Goal: Contribute content

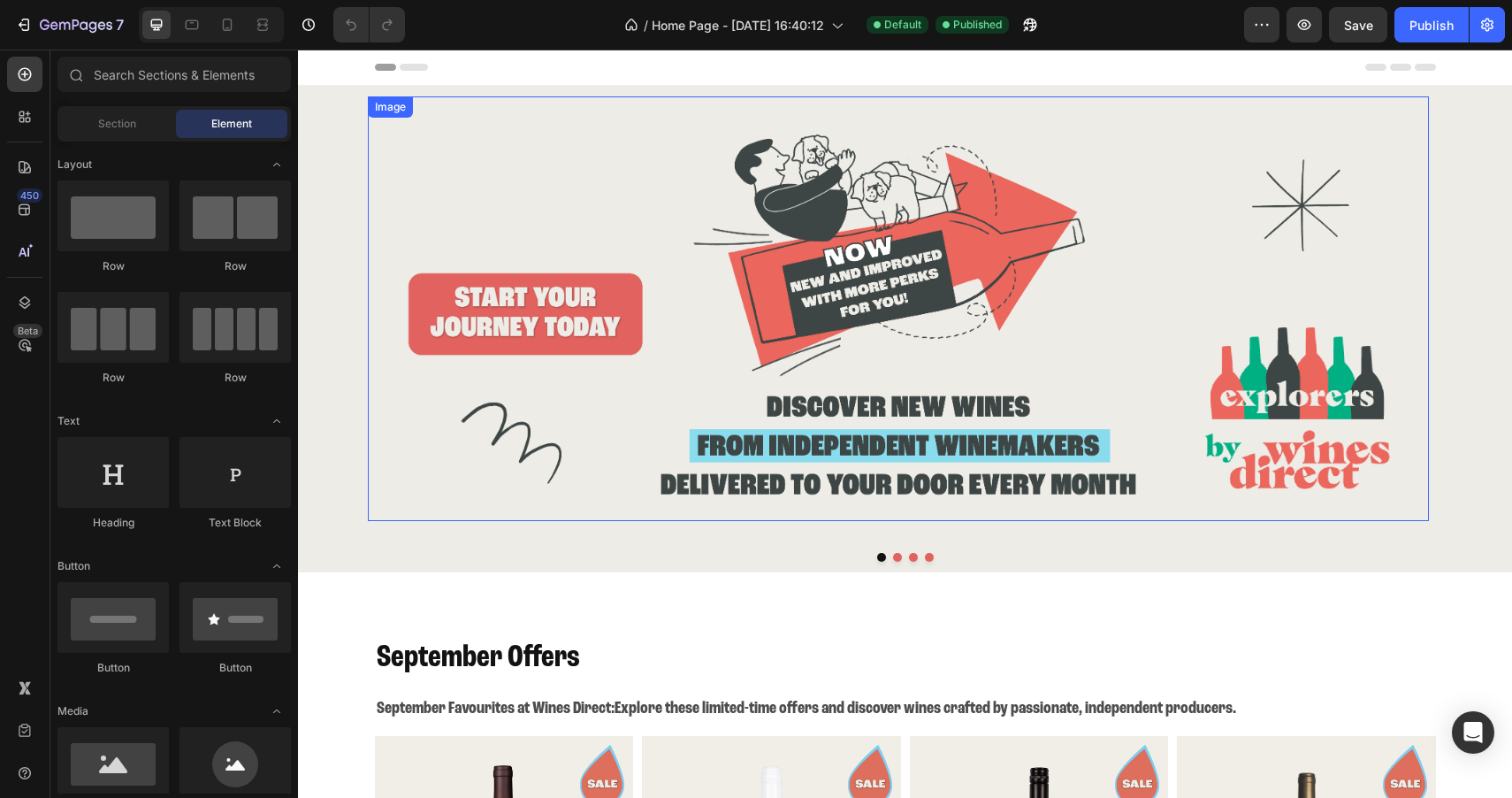
click at [628, 393] on img at bounding box center [898, 308] width 1061 height 424
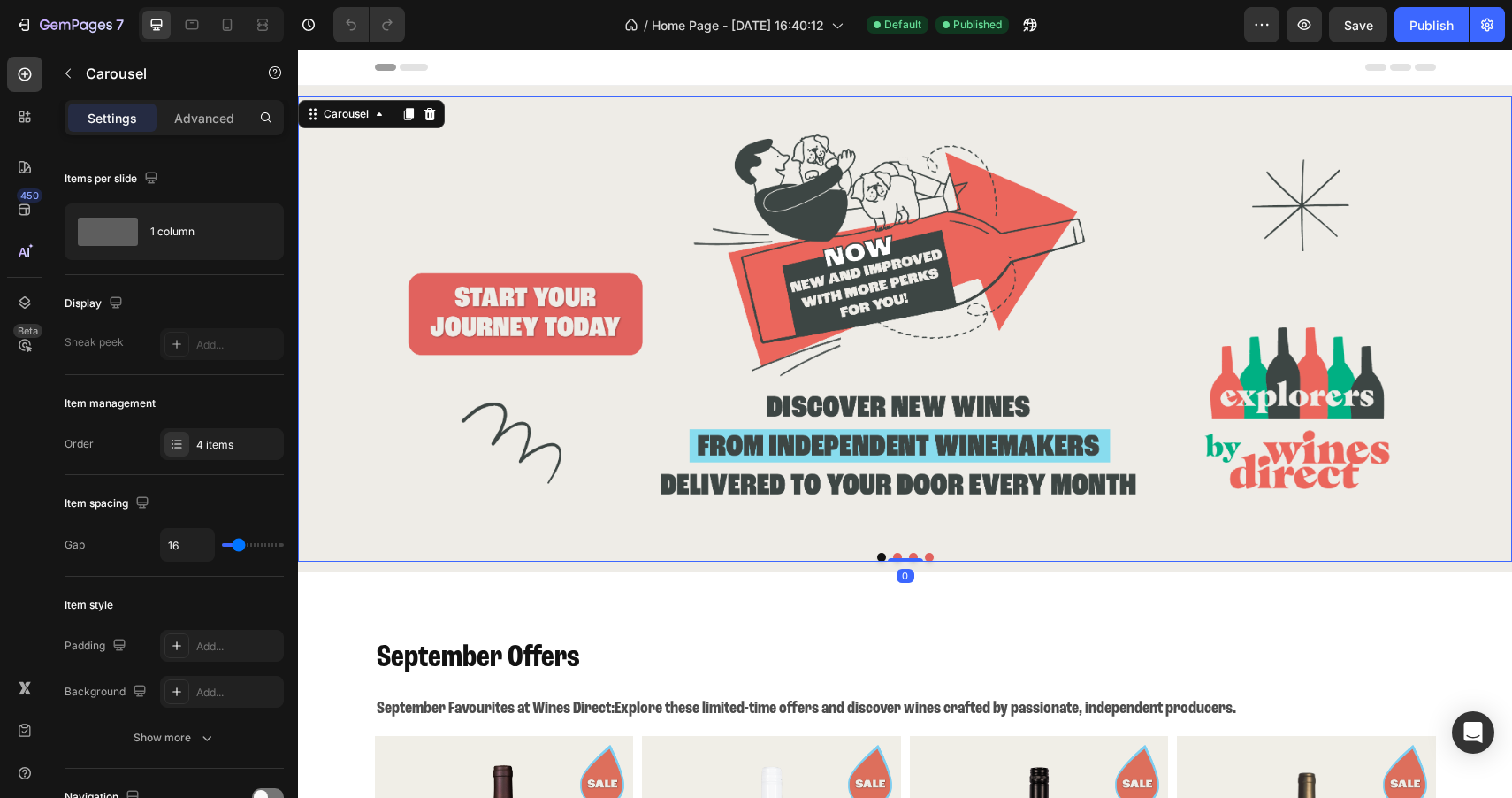
click at [877, 553] on button "Dot" at bounding box center [882, 558] width 9 height 9
click at [169, 447] on icon at bounding box center [177, 444] width 14 height 14
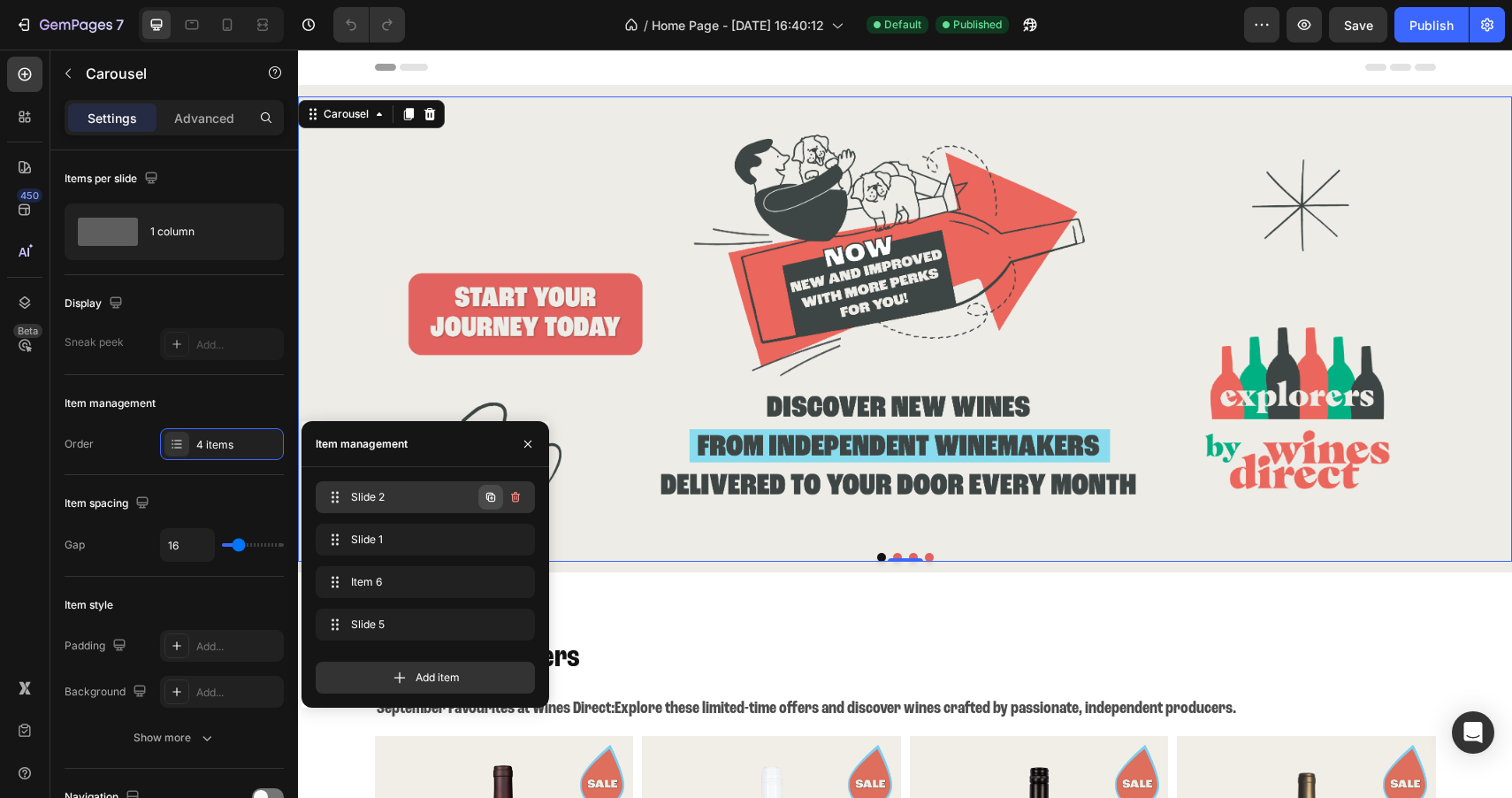
click at [489, 501] on icon "button" at bounding box center [491, 497] width 9 height 9
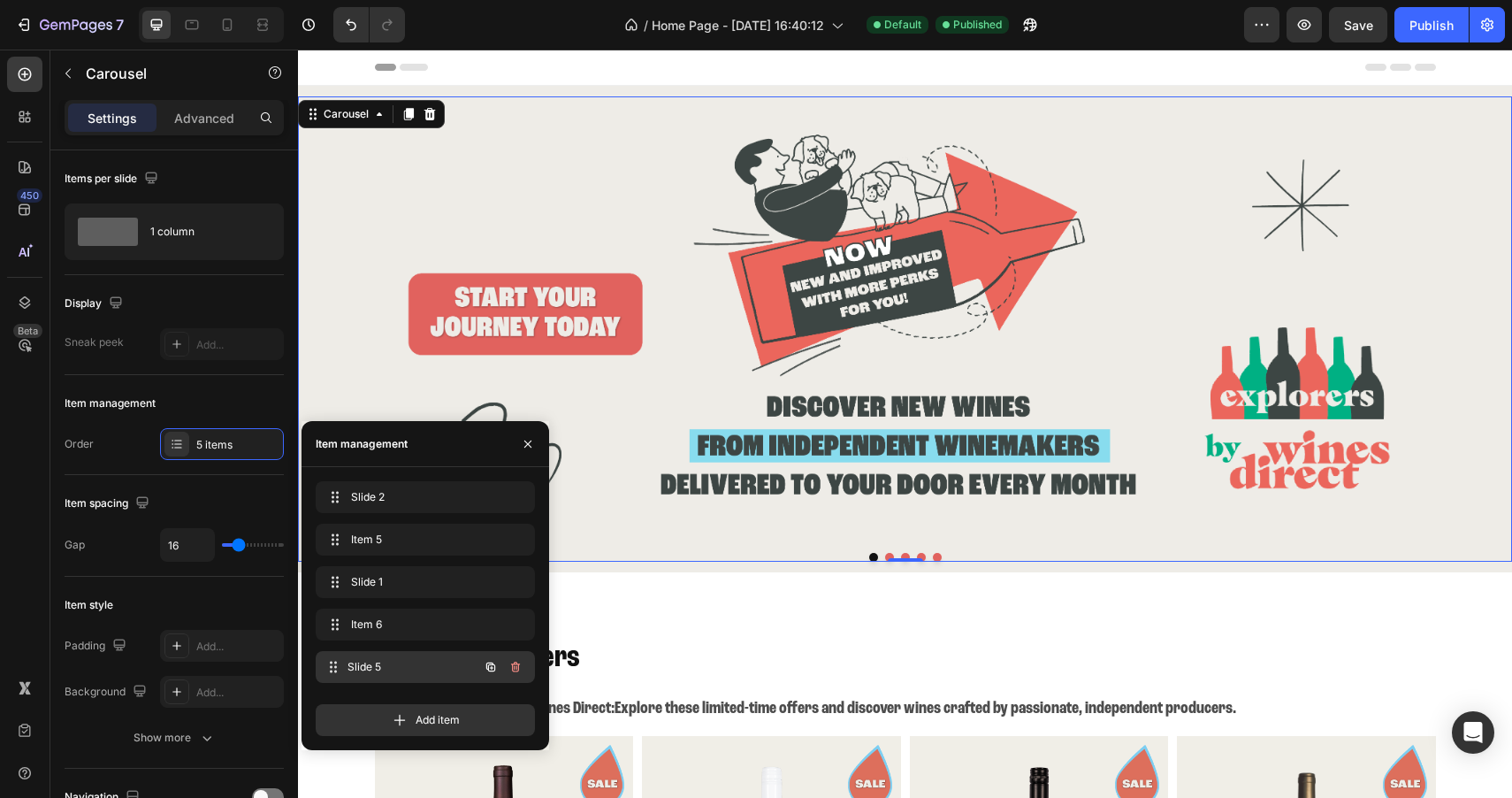
click at [410, 659] on span "Slide 5" at bounding box center [412, 667] width 131 height 16
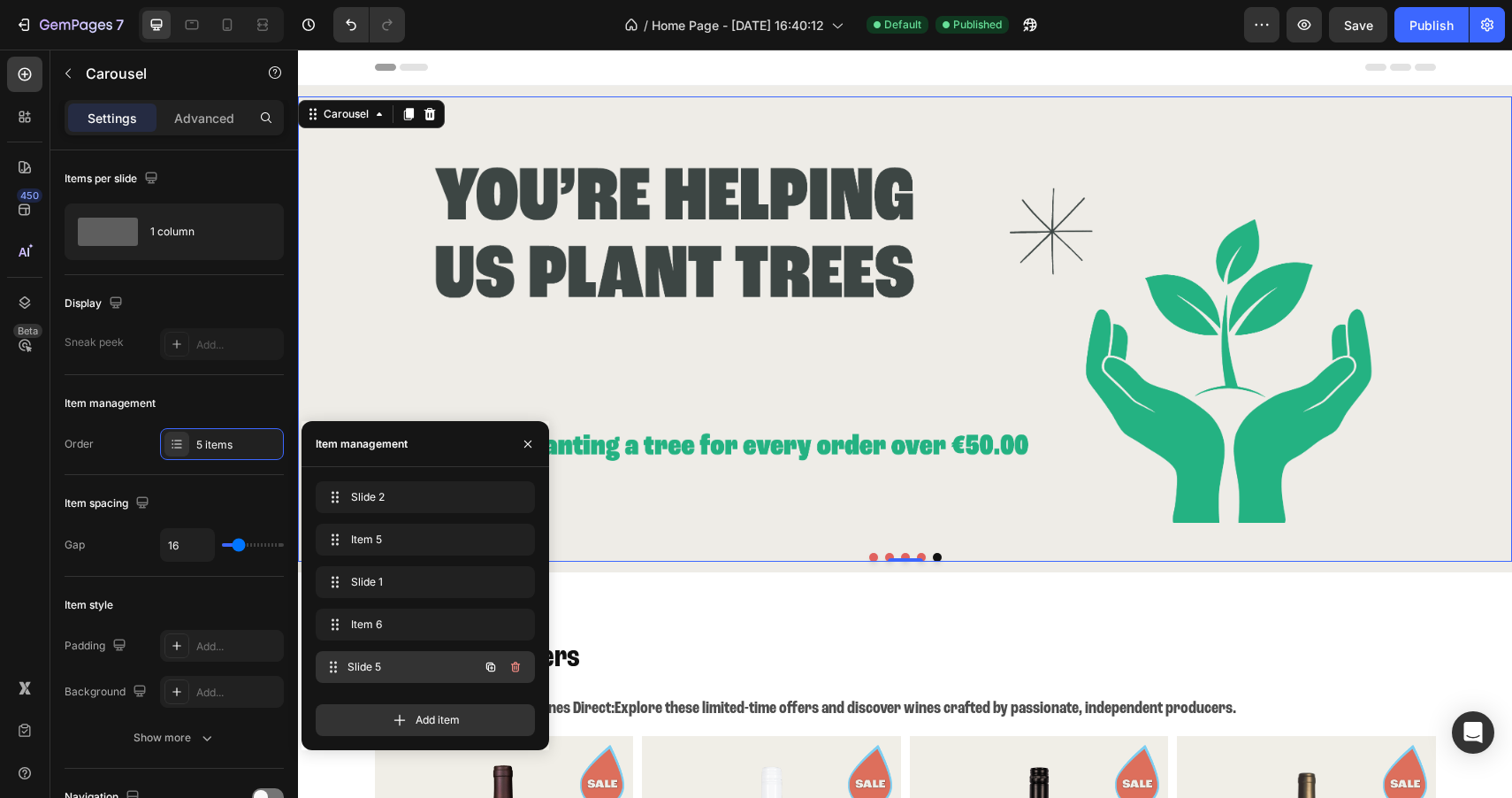
click at [405, 664] on span "Slide 5" at bounding box center [412, 667] width 131 height 16
click at [427, 499] on span "Slide 2" at bounding box center [401, 497] width 100 height 16
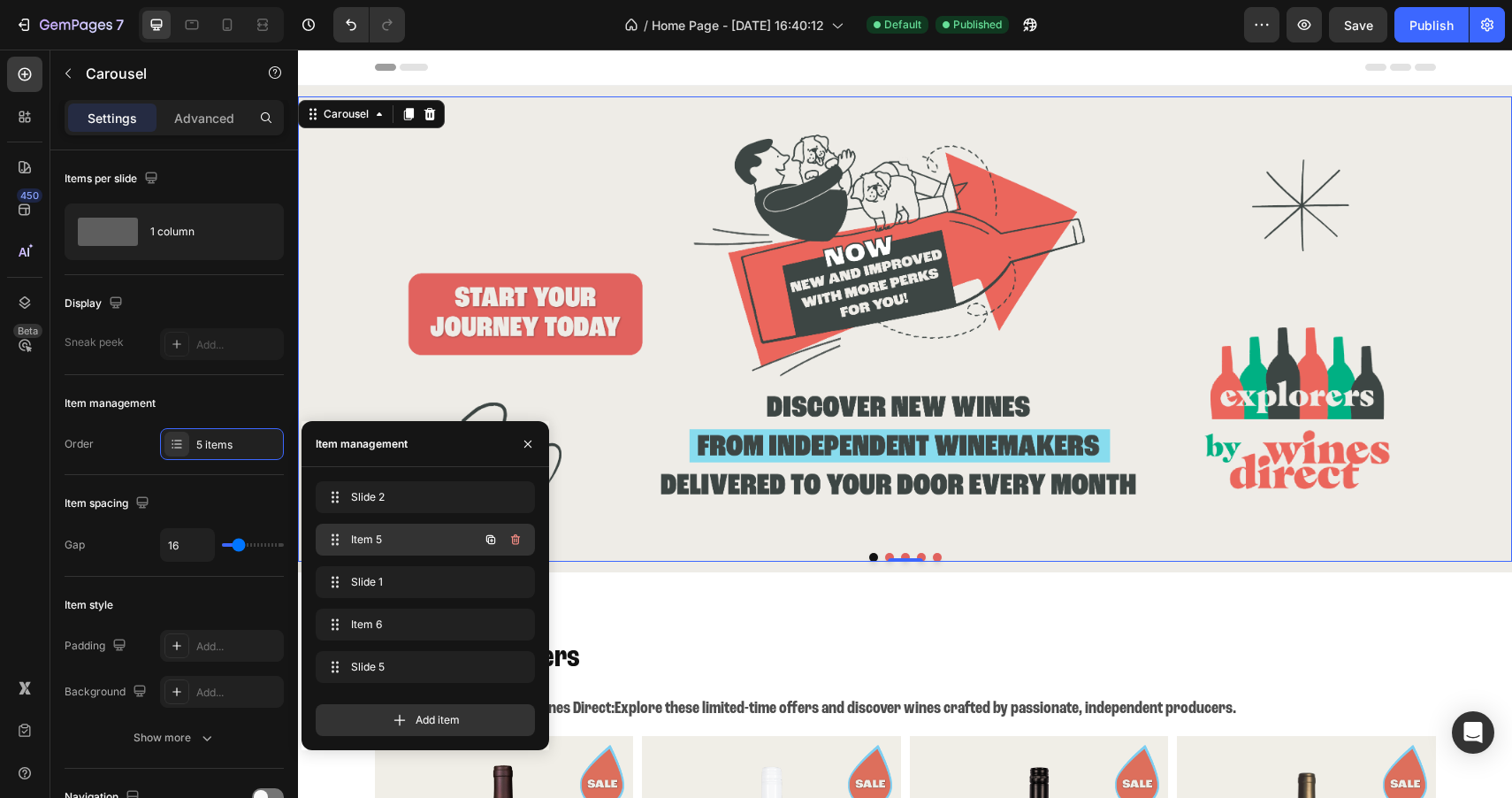
click at [425, 539] on span "Item 5" at bounding box center [401, 540] width 100 height 16
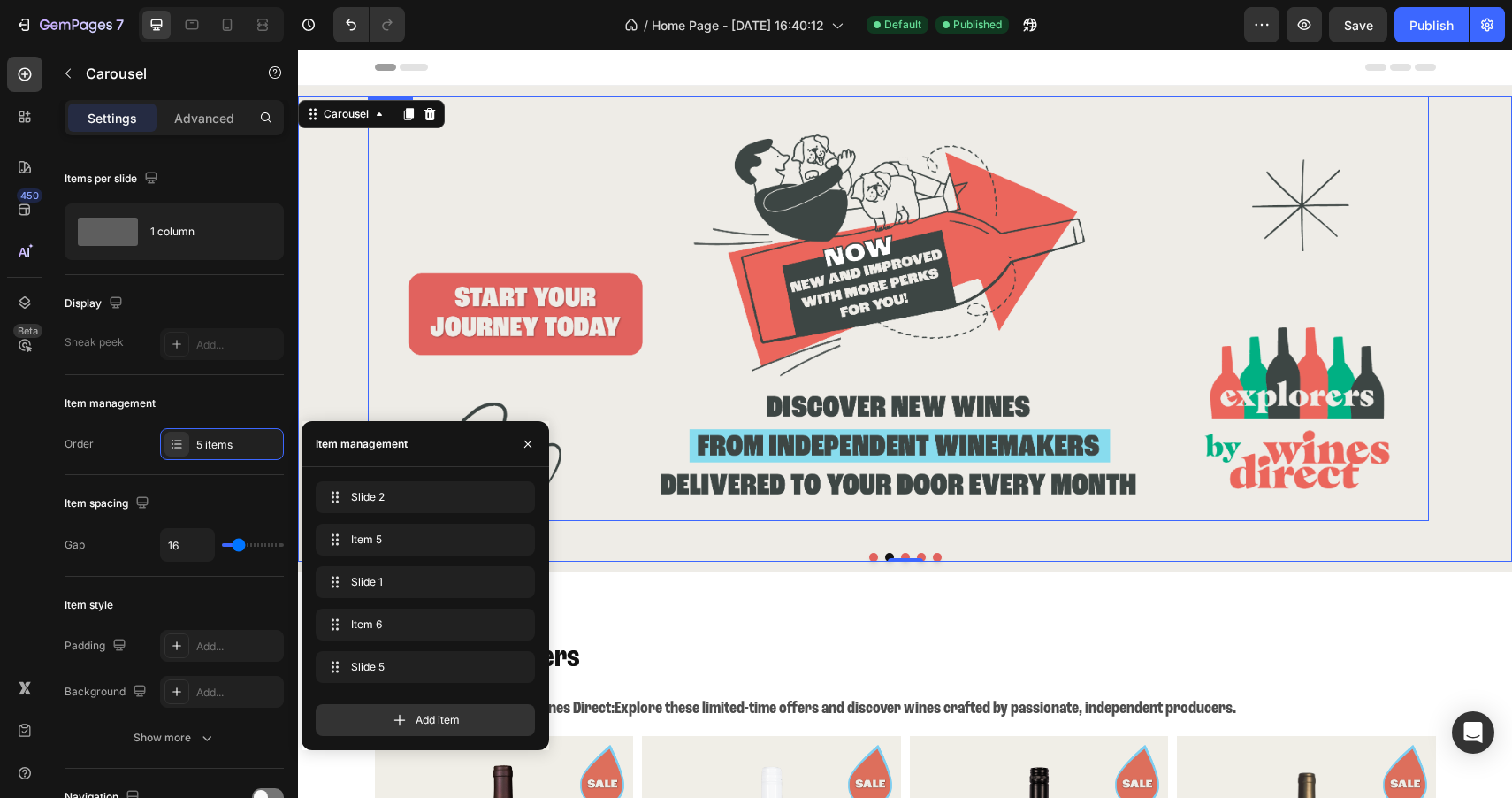
click at [727, 435] on img at bounding box center [898, 308] width 1061 height 424
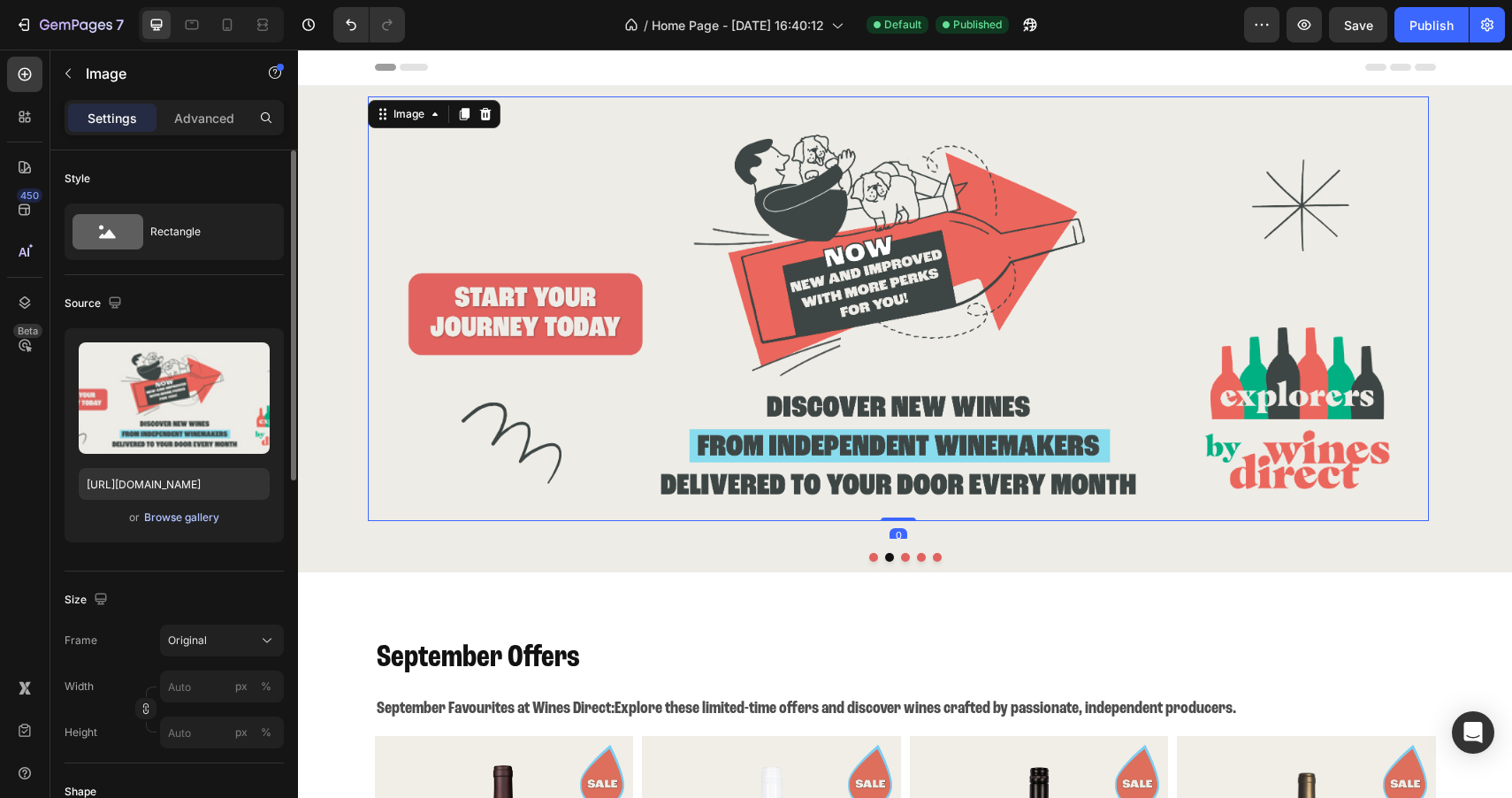
click at [204, 521] on div "Browse gallery" at bounding box center [181, 517] width 75 height 16
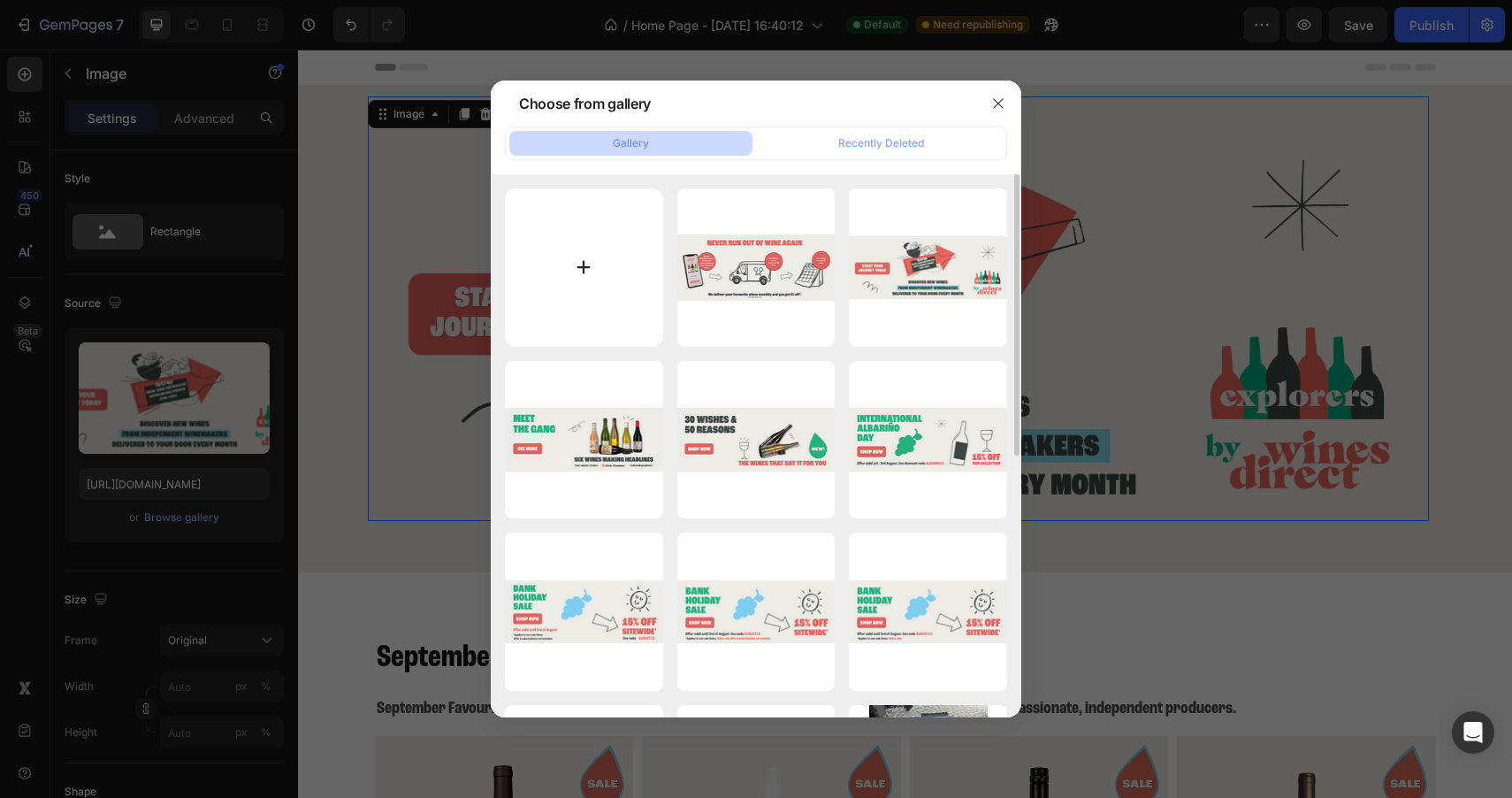
click at [584, 269] on input "file" at bounding box center [584, 268] width 158 height 159
type input "C:\fakepath\Flash15-site.png"
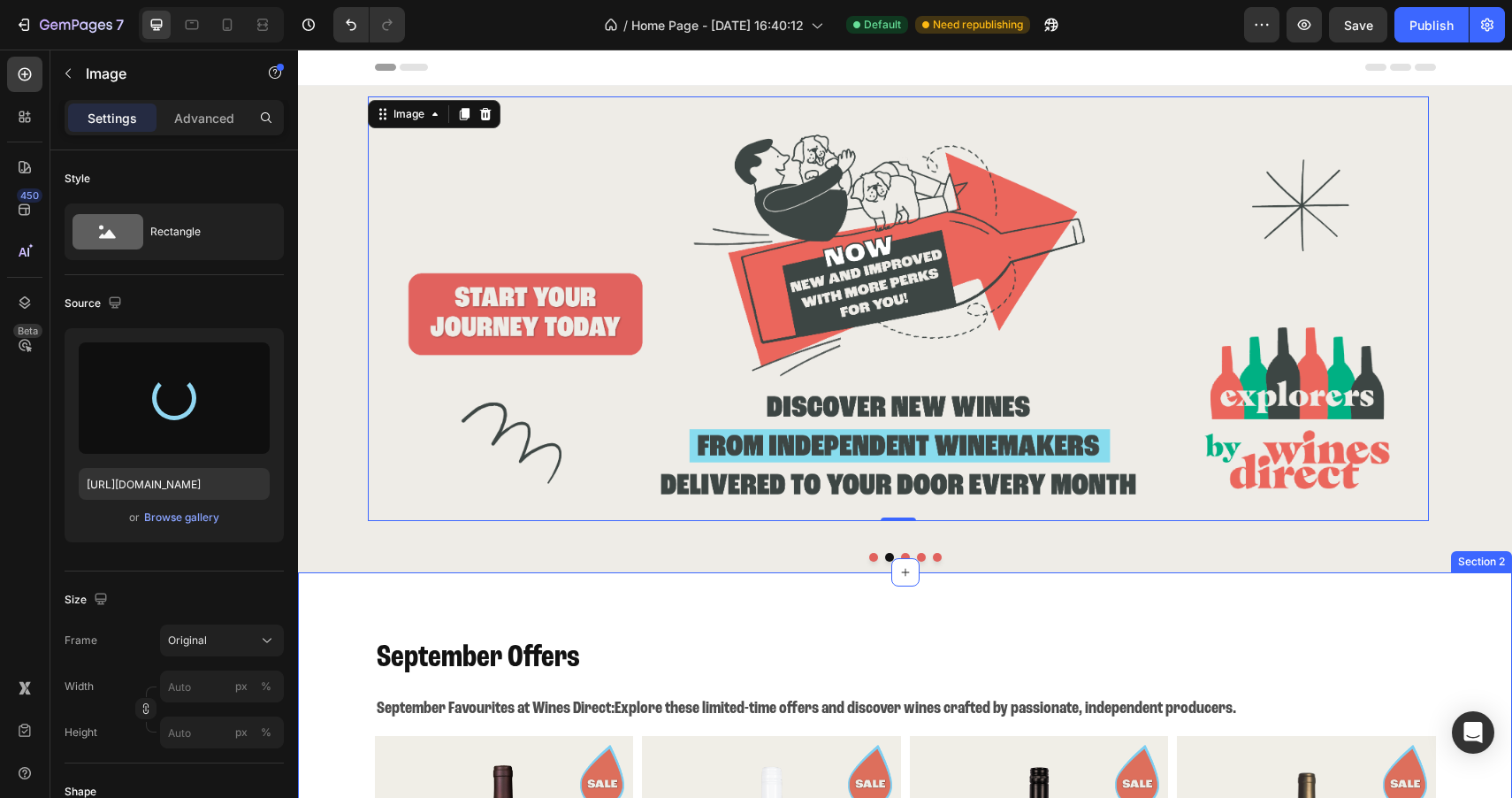
type input "[URL][DOMAIN_NAME]"
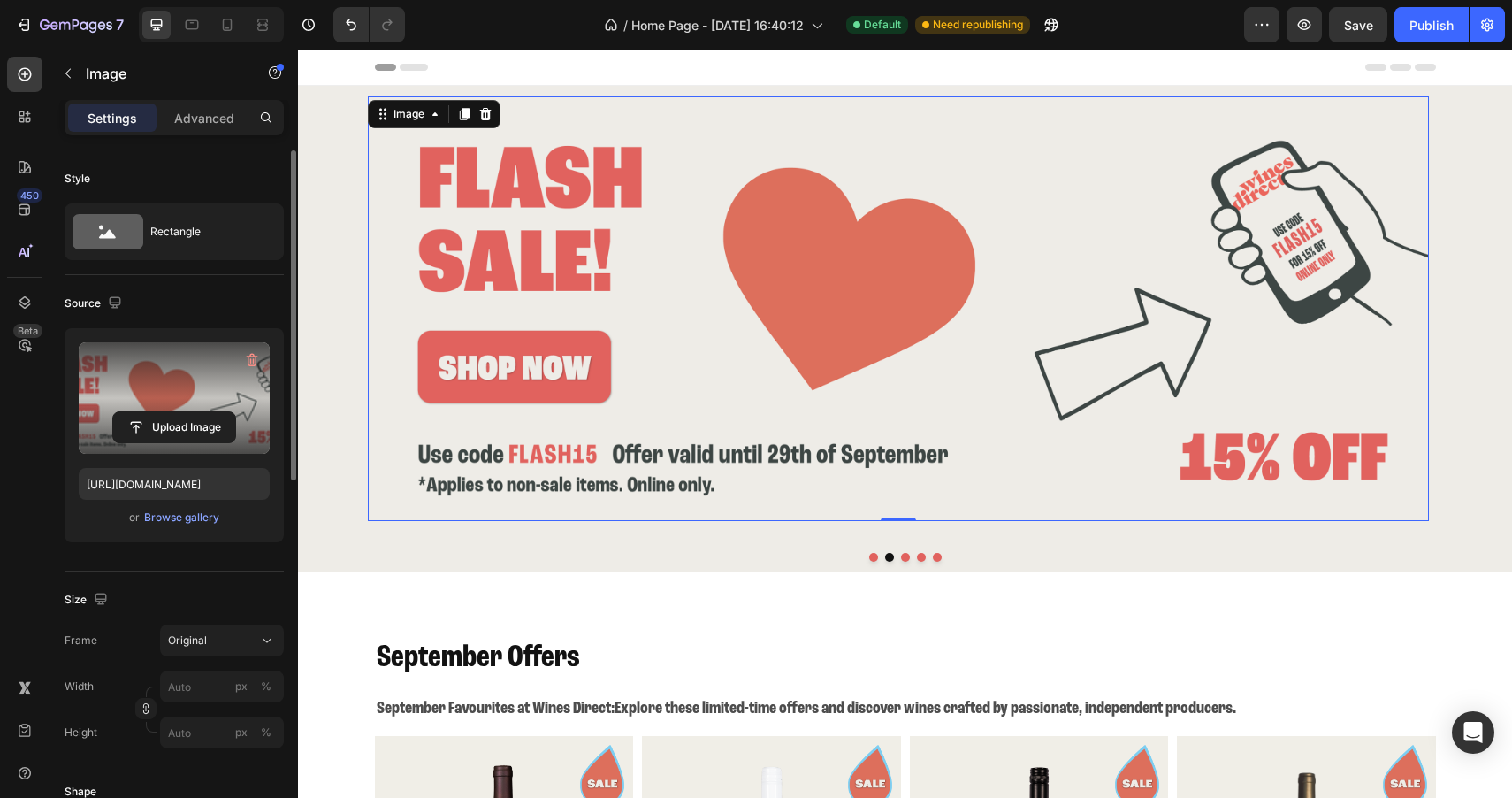
click at [181, 388] on label at bounding box center [174, 398] width 191 height 112
click at [181, 413] on input "file" at bounding box center [174, 427] width 122 height 30
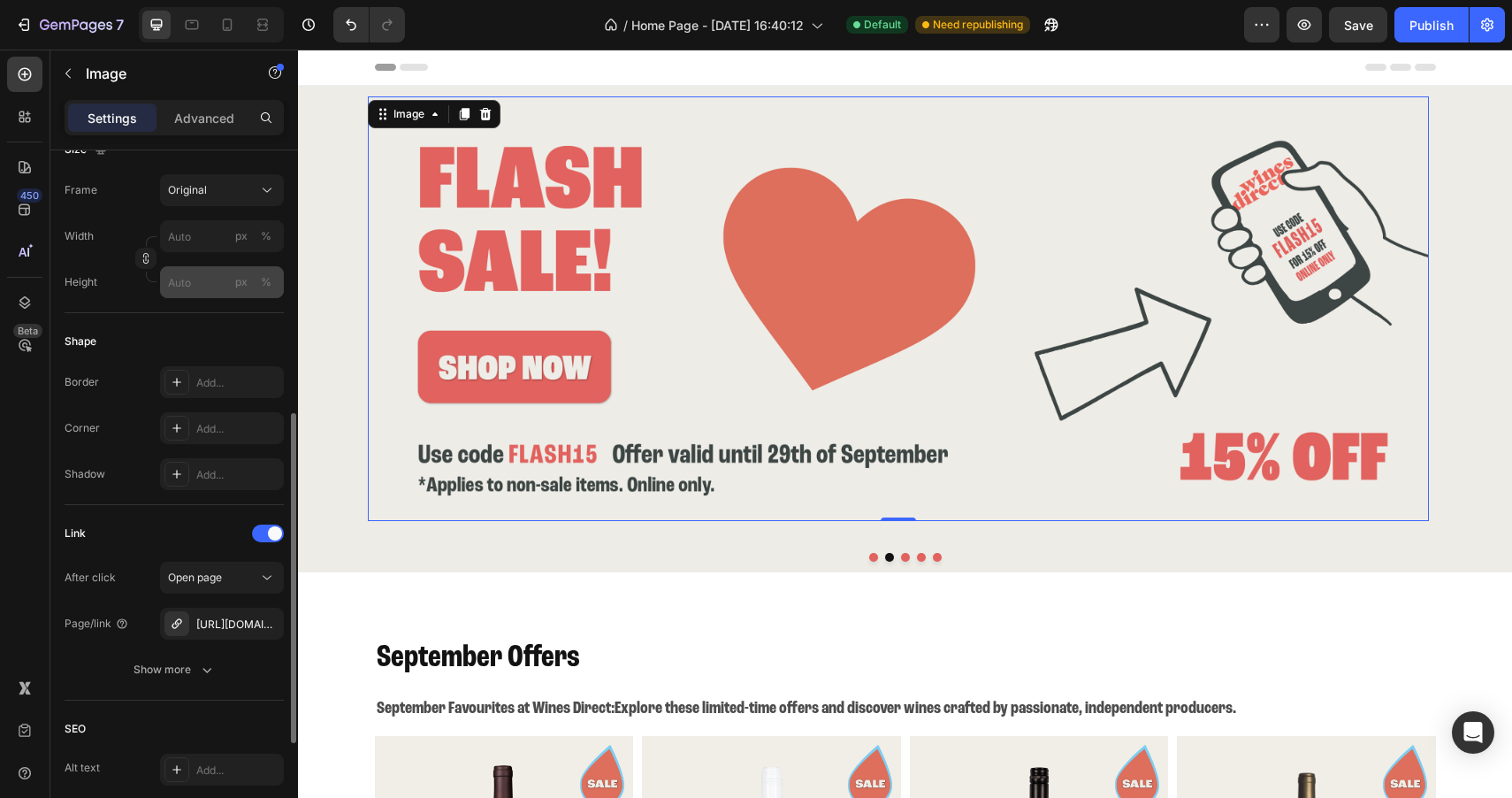
scroll to position [484, 0]
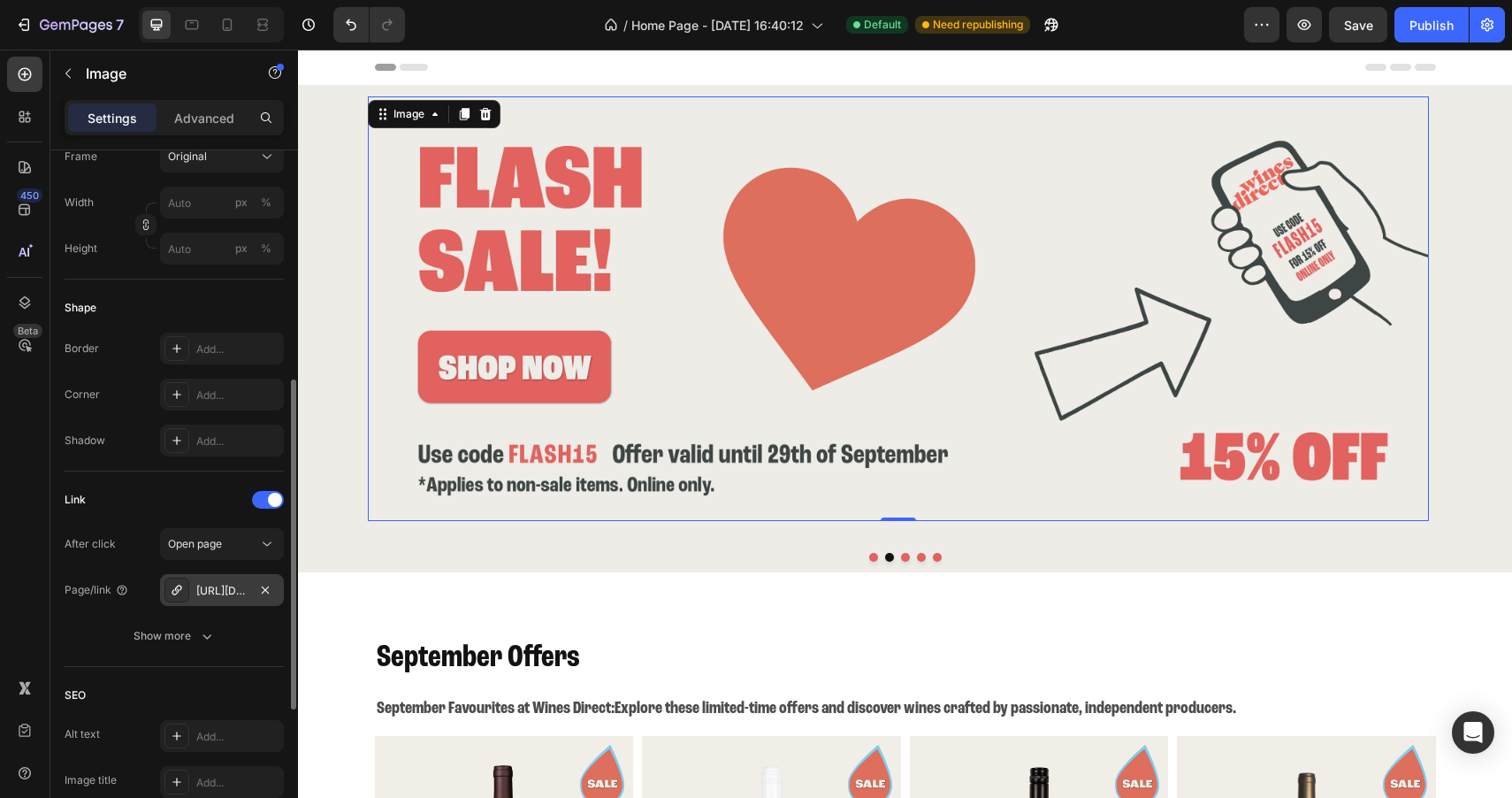
click at [240, 597] on div "[URL][DOMAIN_NAME]" at bounding box center [222, 591] width 51 height 16
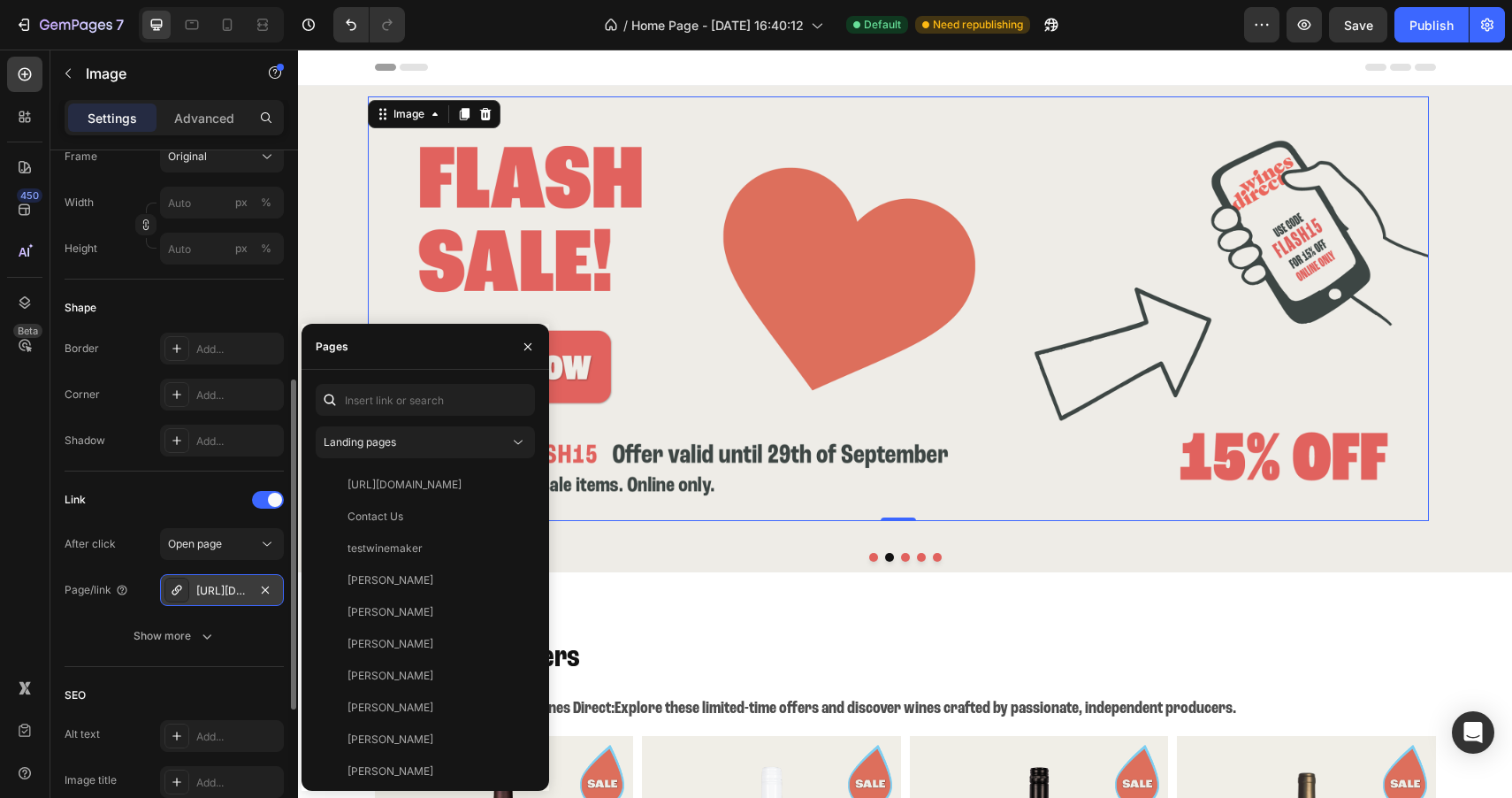
click at [233, 592] on div "[URL][DOMAIN_NAME]" at bounding box center [222, 591] width 51 height 16
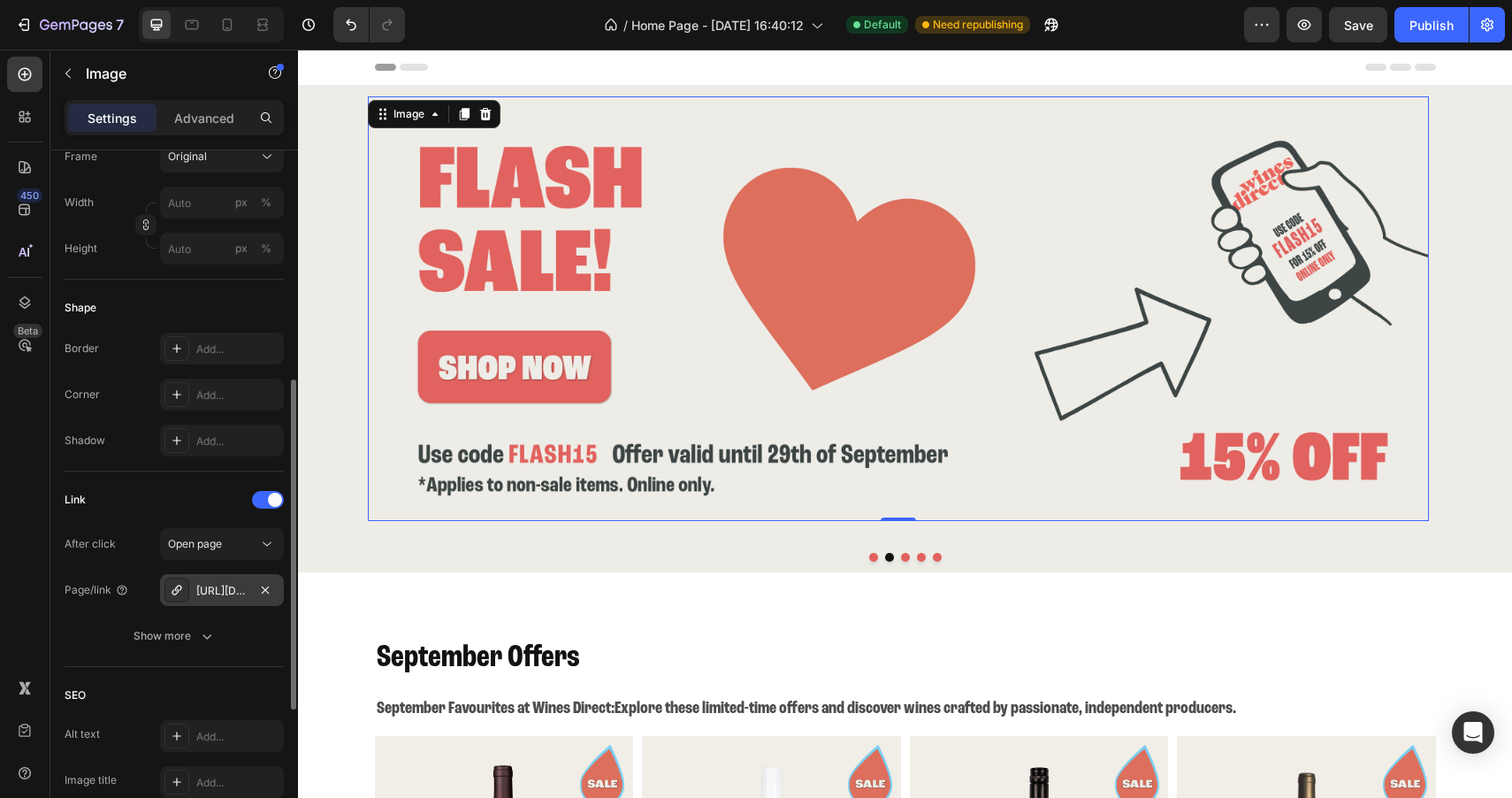
click at [233, 592] on div "[URL][DOMAIN_NAME]" at bounding box center [222, 591] width 51 height 16
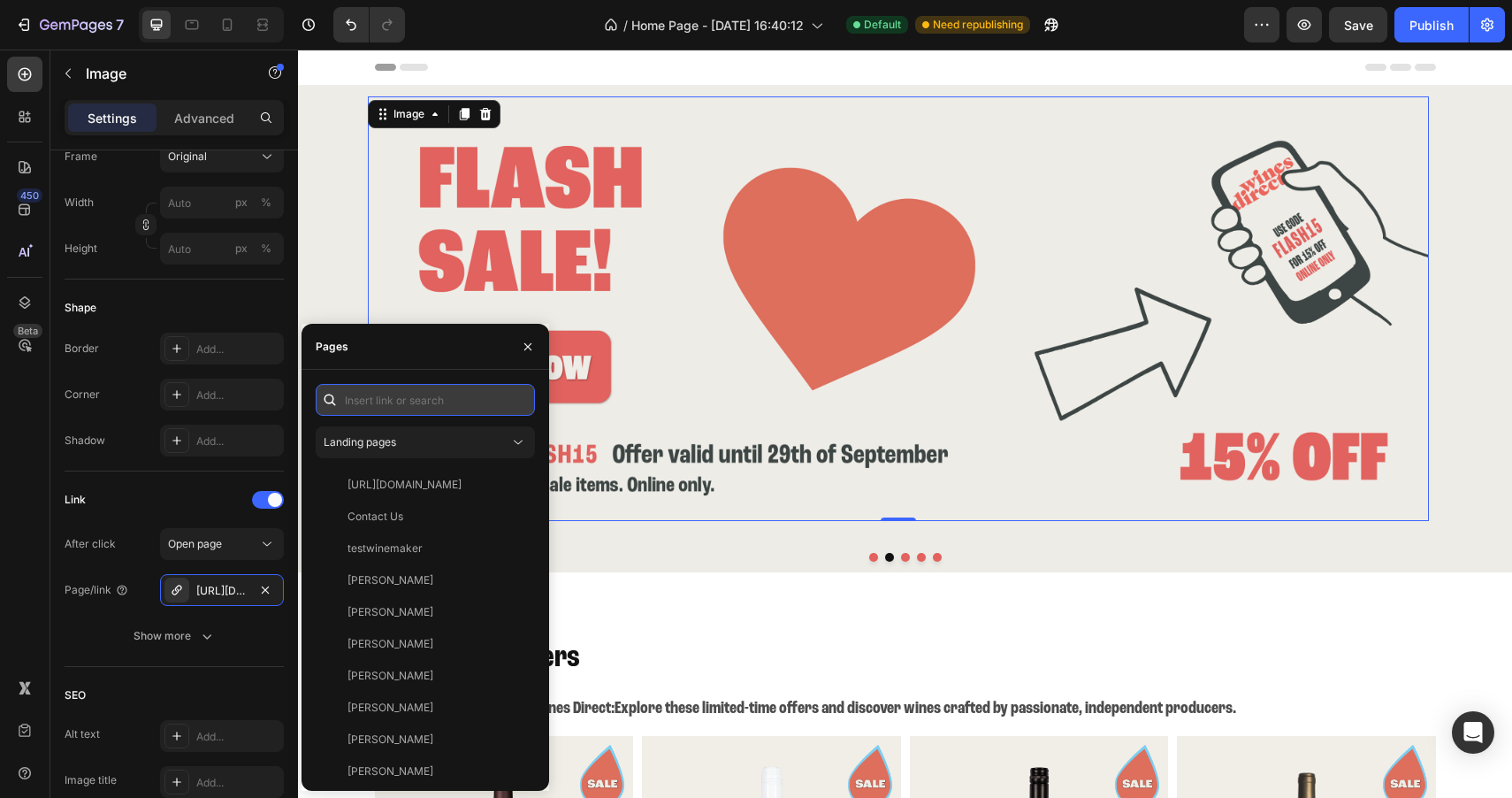
click at [406, 404] on input "text" at bounding box center [424, 399] width 219 height 32
paste input "[URL][DOMAIN_NAME]"
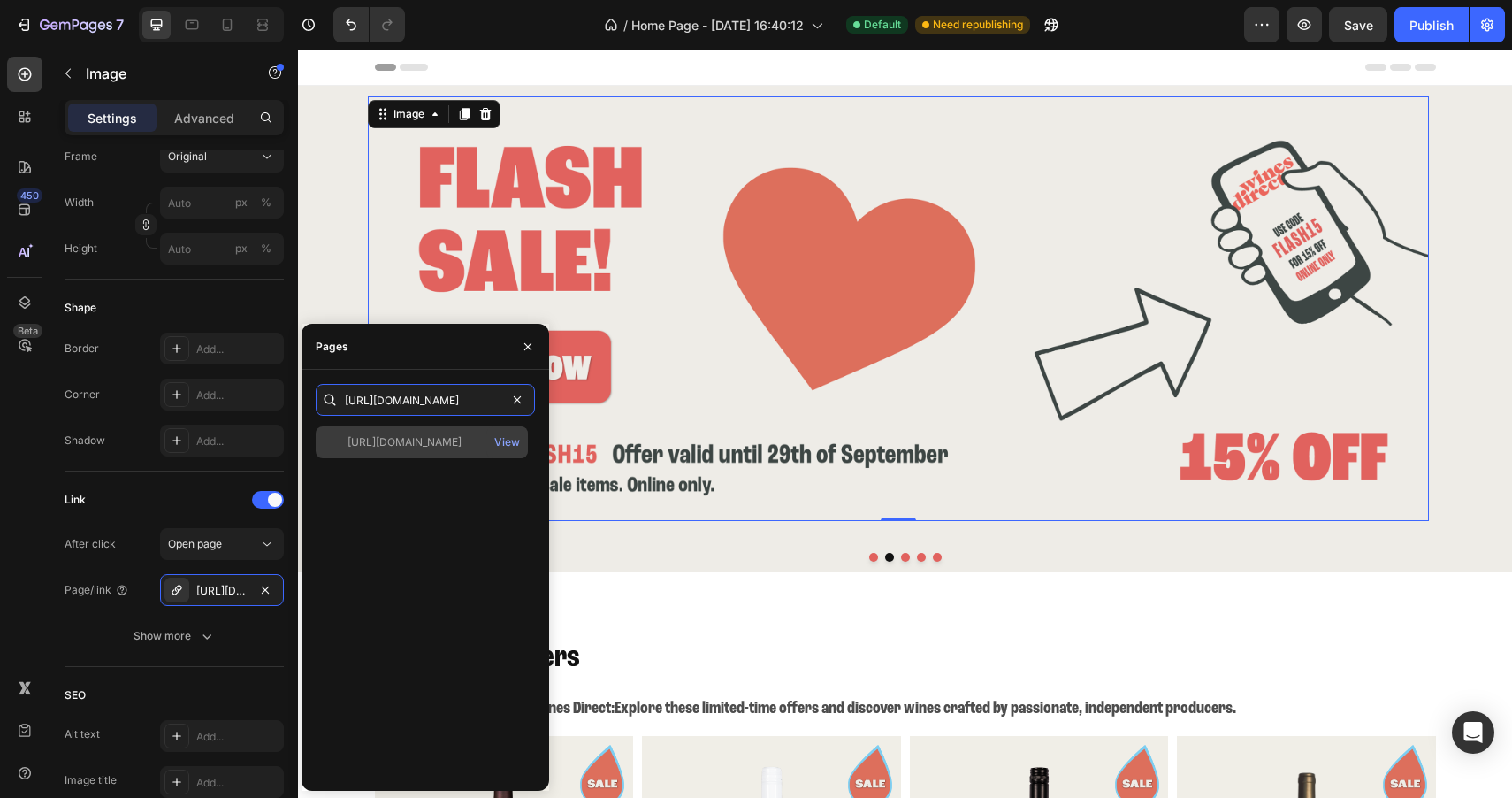
type input "[URL][DOMAIN_NAME]"
click at [421, 453] on div "[URL][DOMAIN_NAME] View" at bounding box center [421, 441] width 213 height 32
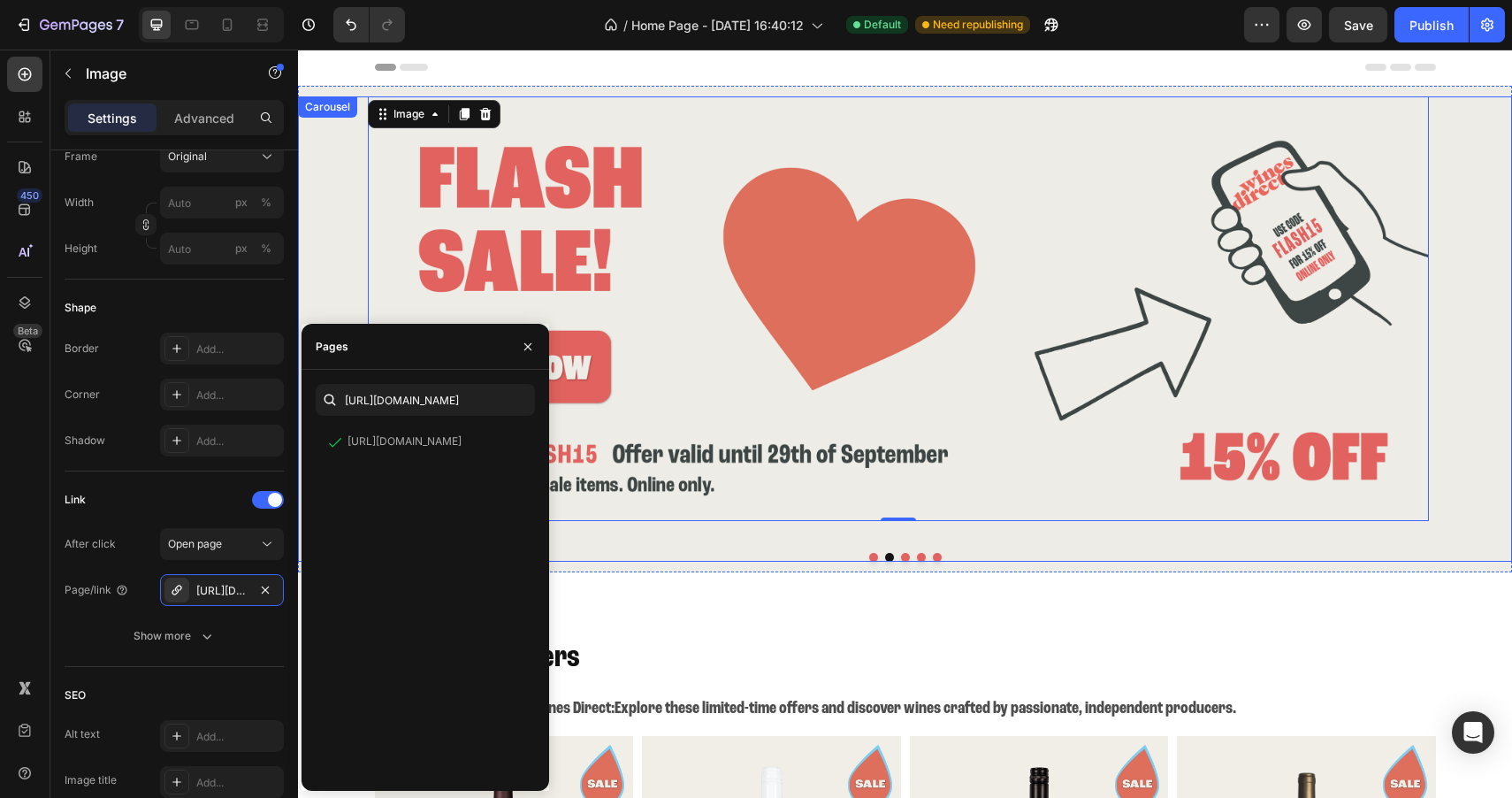
click at [908, 553] on div at bounding box center [905, 558] width 1214 height 9
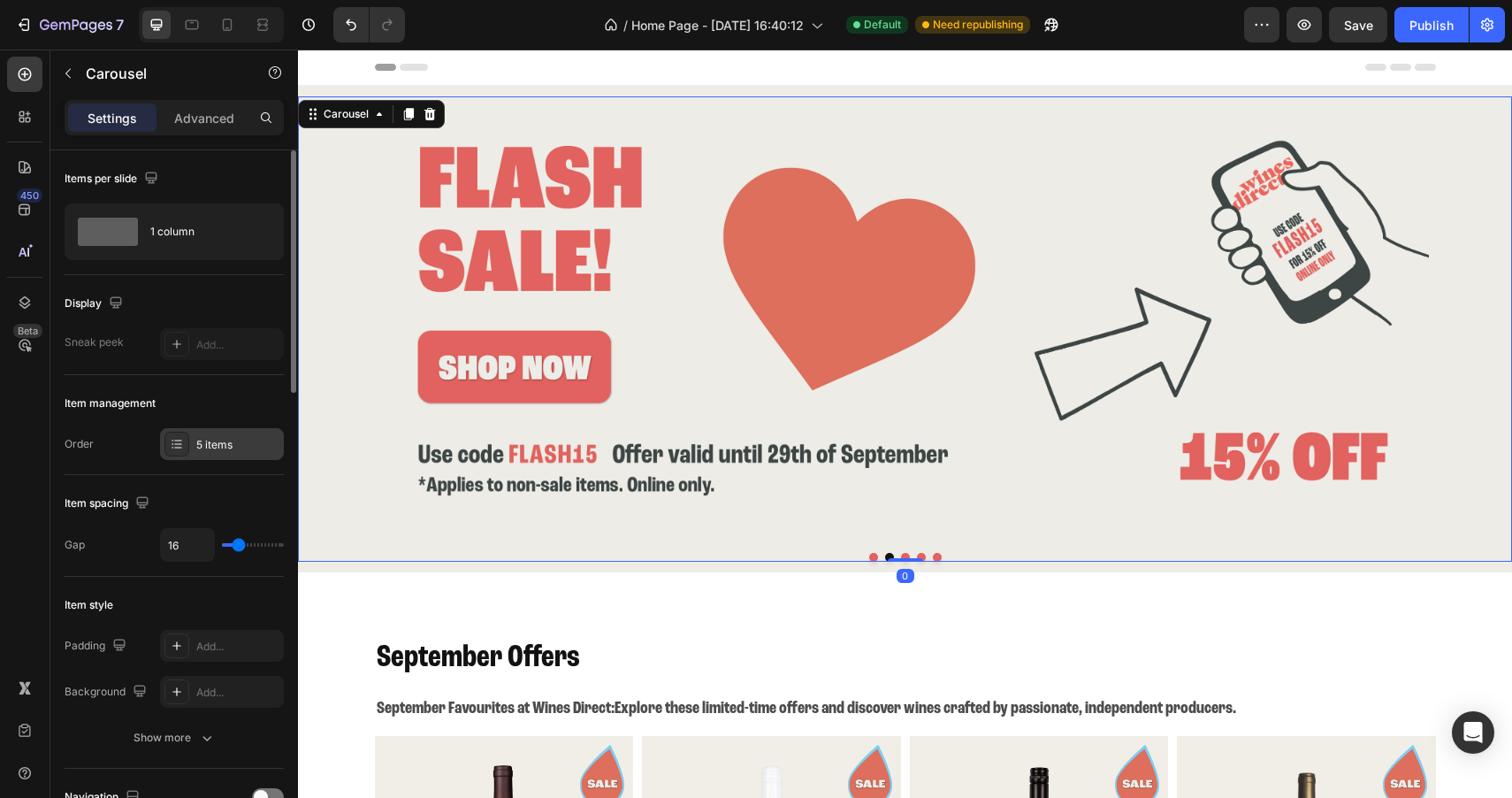
click at [182, 449] on icon at bounding box center [177, 444] width 14 height 14
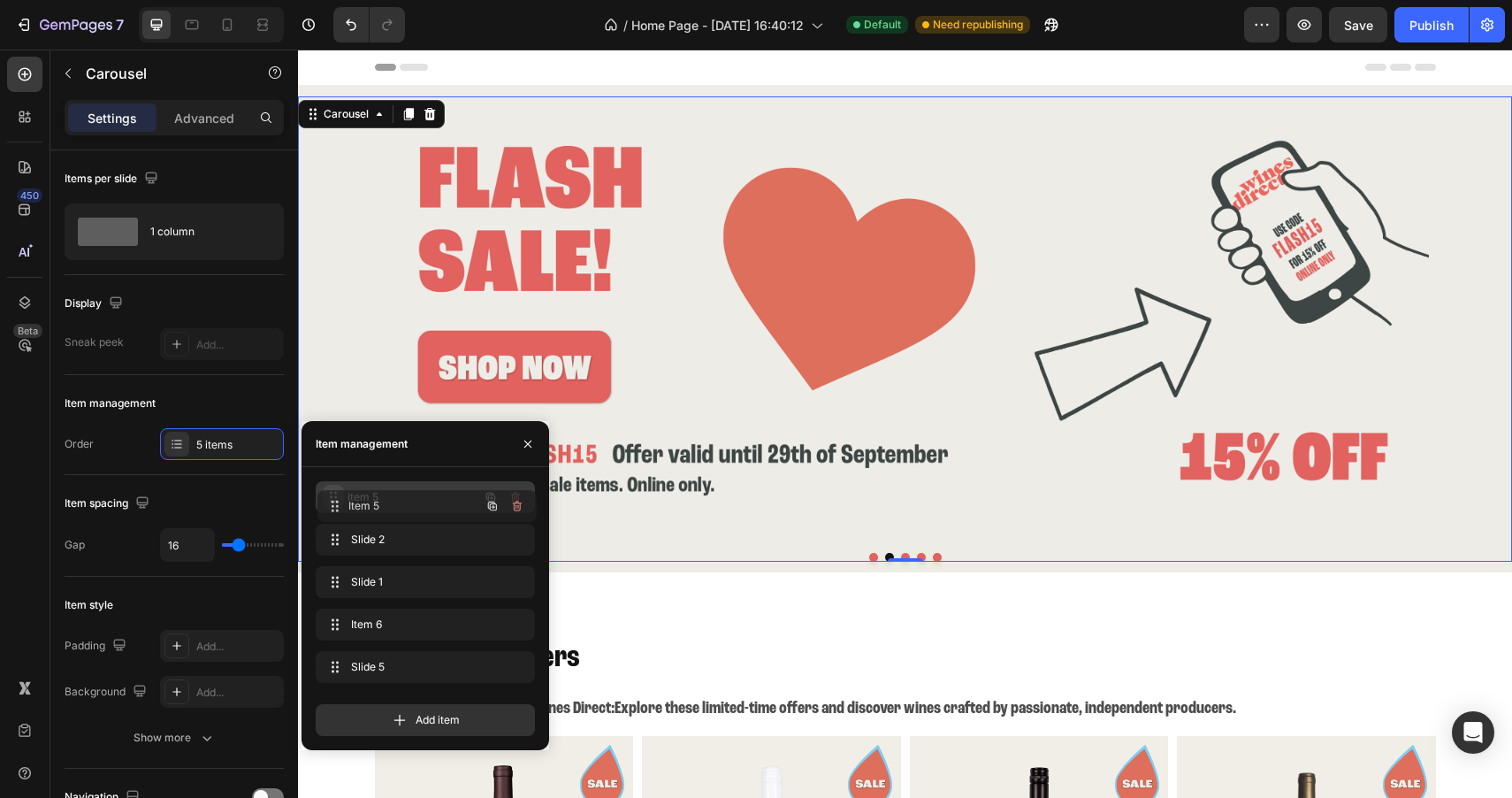
drag, startPoint x: 336, startPoint y: 538, endPoint x: 338, endPoint y: 504, distance: 34.1
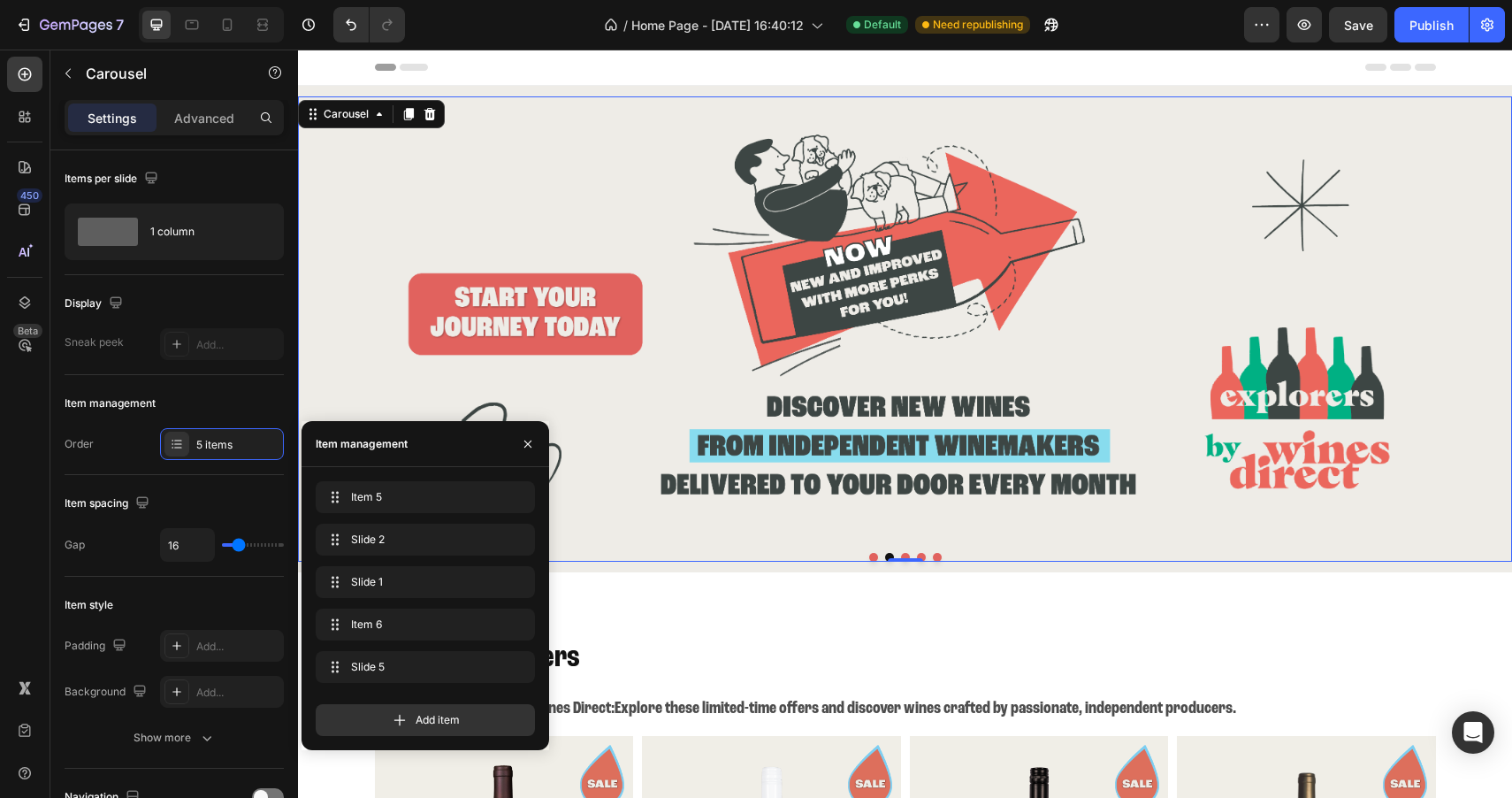
click at [869, 553] on button "Dot" at bounding box center [874, 558] width 9 height 9
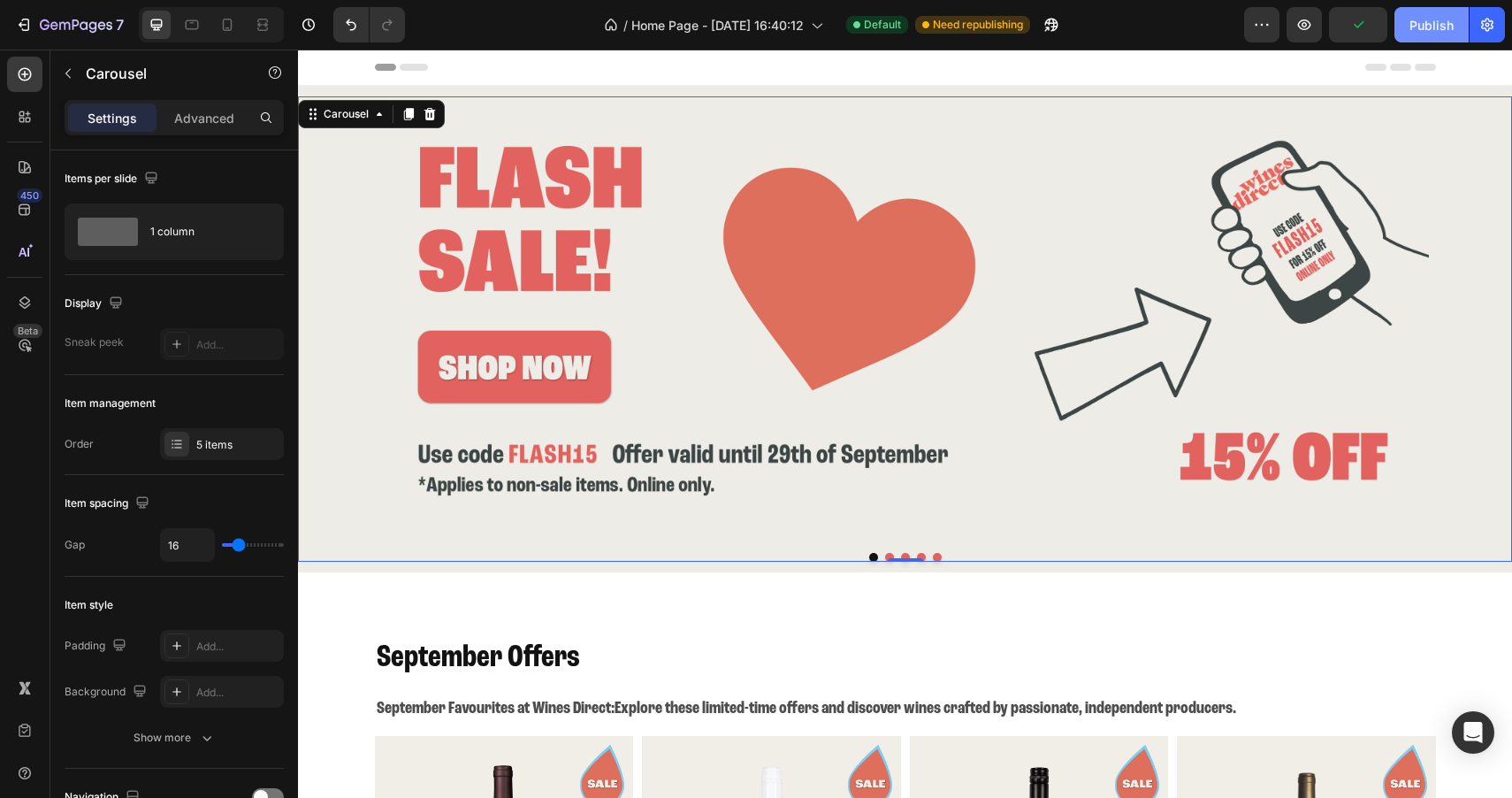
click at [1447, 24] on div "Publish" at bounding box center [1431, 25] width 44 height 19
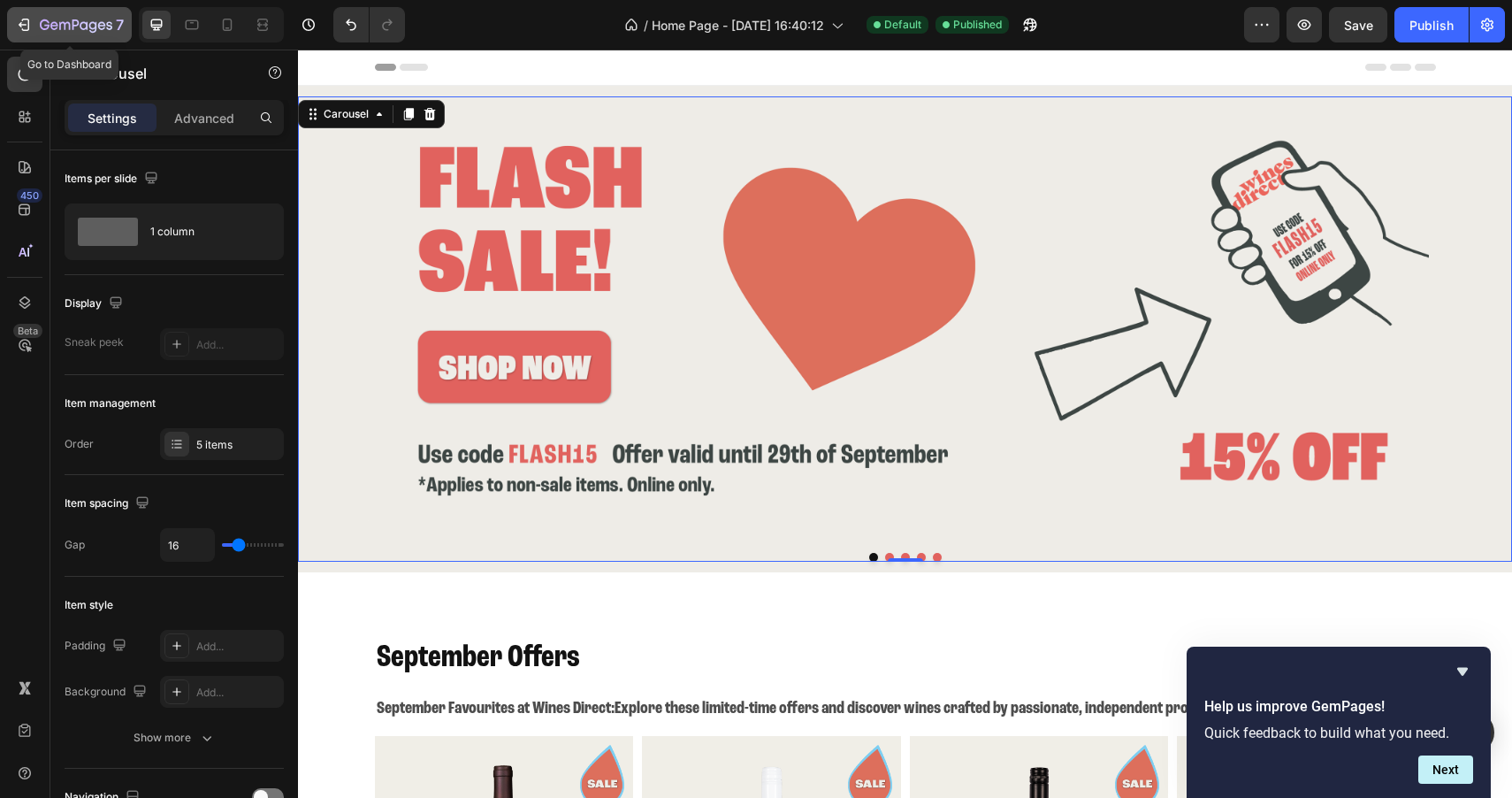
click at [95, 26] on icon "button" at bounding box center [93, 27] width 8 height 12
